Goal: Information Seeking & Learning: Learn about a topic

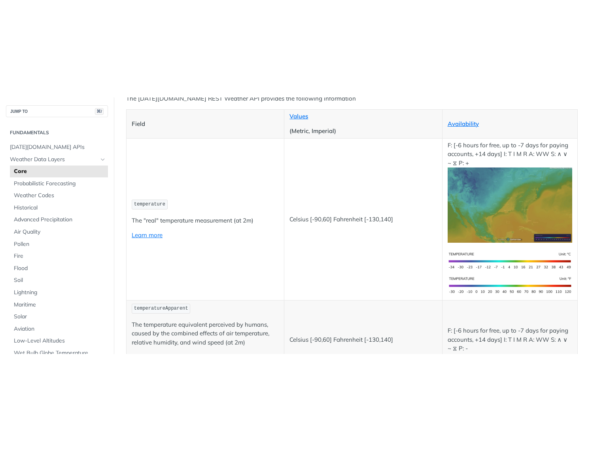
scroll to position [115, 0]
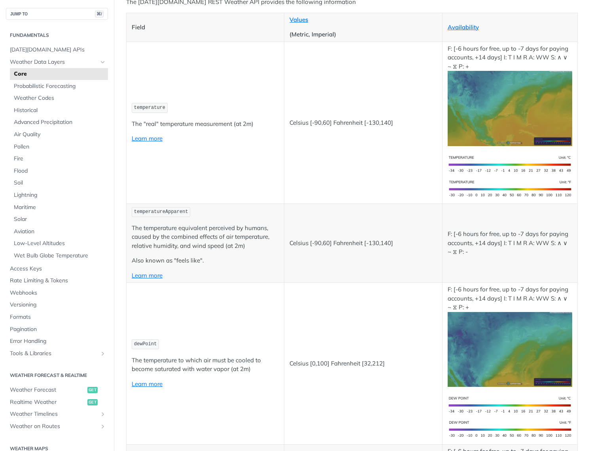
click at [256, 147] on td "temperature The "real" temperature measurement (at 2m) Learn more" at bounding box center [206, 123] width 158 height 162
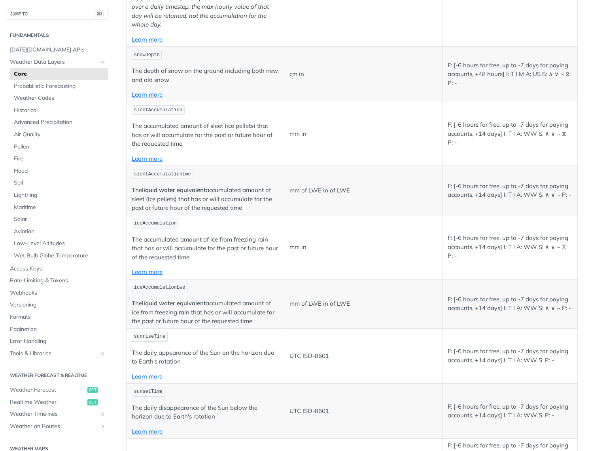
scroll to position [1336, 0]
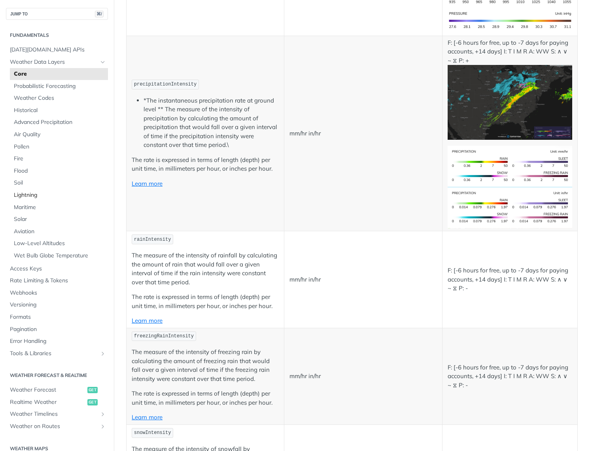
click at [32, 194] on span "Lightning" at bounding box center [60, 195] width 92 height 8
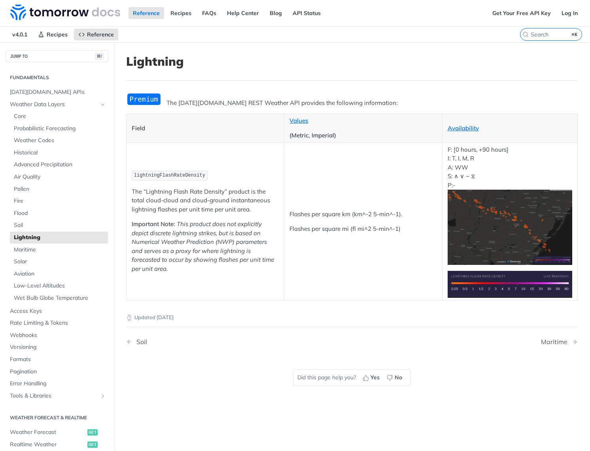
click at [507, 222] on img "Expand image" at bounding box center [510, 227] width 125 height 75
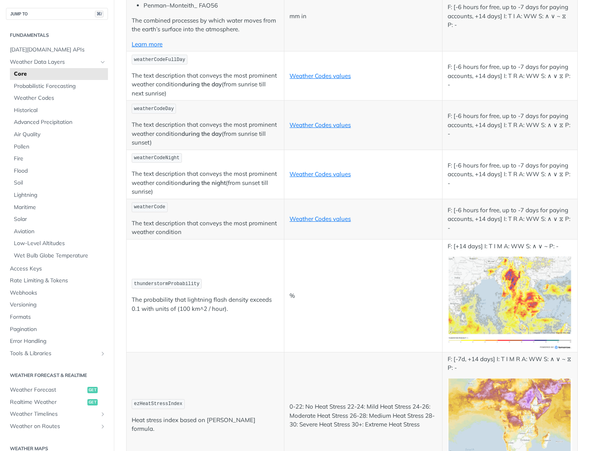
scroll to position [3883, 0]
click at [32, 194] on span "Lightning" at bounding box center [60, 195] width 92 height 8
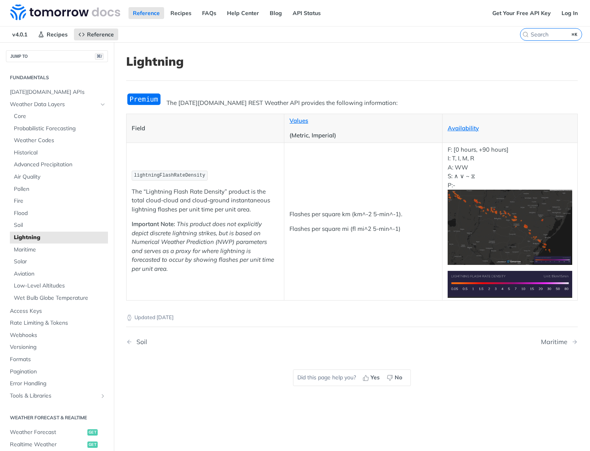
click at [150, 105] on img "Expand image" at bounding box center [144, 99] width 36 height 13
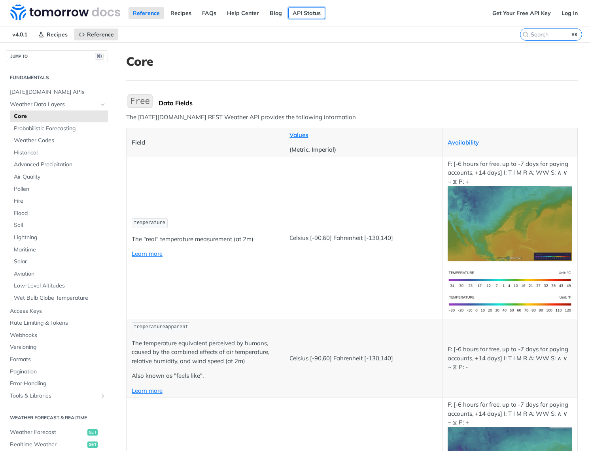
click at [291, 13] on link "API Status" at bounding box center [307, 13] width 37 height 12
click at [523, 13] on link "Get Your Free API Key" at bounding box center [521, 13] width 67 height 12
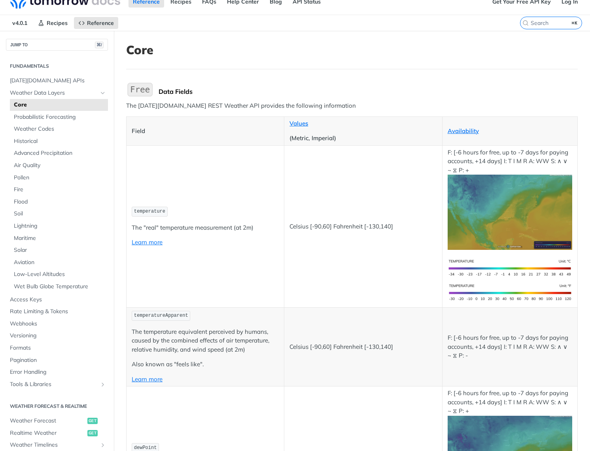
scroll to position [17, 0]
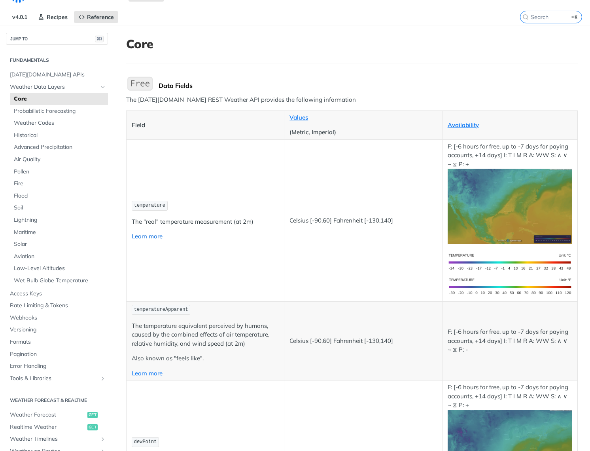
click at [151, 236] on link "Learn more" at bounding box center [147, 236] width 31 height 8
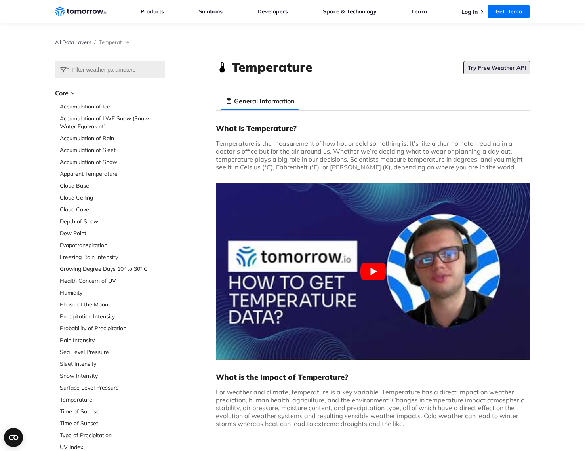
click at [486, 70] on link "Try Free Weather API" at bounding box center [496, 67] width 67 height 13
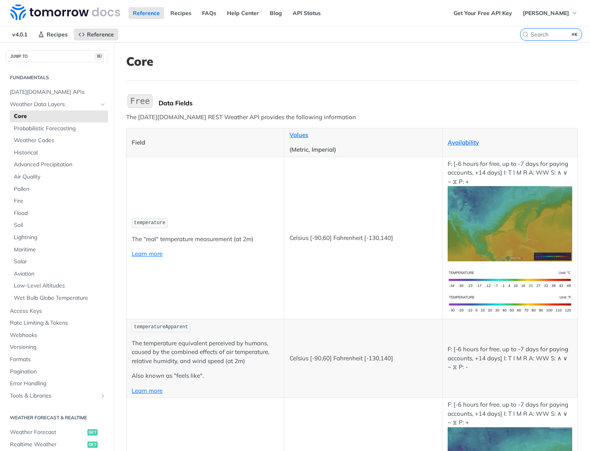
drag, startPoint x: 353, startPoint y: 224, endPoint x: 355, endPoint y: 218, distance: 6.6
